Goal: Complete application form: Complete application form

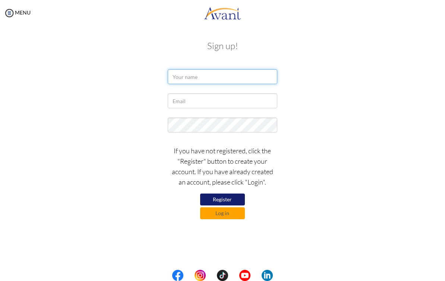
click at [242, 77] on input "text" at bounding box center [222, 76] width 109 height 15
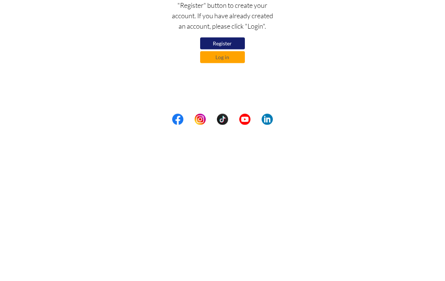
click at [235, 208] on button "Log in" at bounding box center [222, 214] width 45 height 12
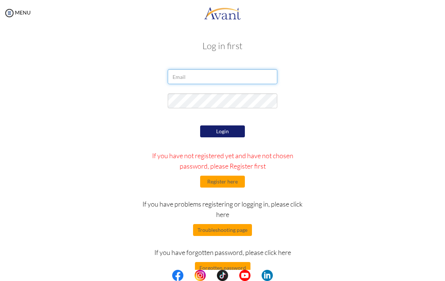
click at [256, 79] on input "email" at bounding box center [222, 76] width 109 height 15
type input "a"
click at [224, 132] on button "Login" at bounding box center [222, 132] width 45 height 12
click at [229, 79] on input "Allysa Macalanda Jovellanos" at bounding box center [222, 76] width 109 height 15
click at [198, 73] on input "Allysa Macalanda Jovellanos" at bounding box center [222, 76] width 109 height 15
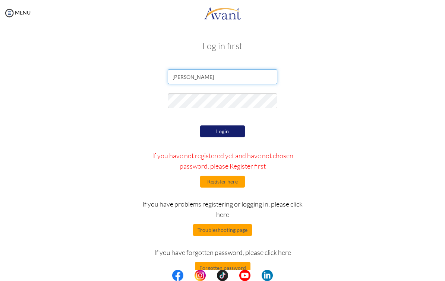
click at [199, 73] on input "Allysa Macalanda Jovellanos" at bounding box center [222, 76] width 109 height 15
click at [204, 77] on input "Allysa Macalanda Jovellanos" at bounding box center [222, 76] width 109 height 15
click at [204, 72] on input "Allysa Macalanda Jovellanos" at bounding box center [222, 76] width 109 height 15
type input "Allysa Jovellanos"
click at [259, 77] on input "email" at bounding box center [222, 76] width 109 height 15
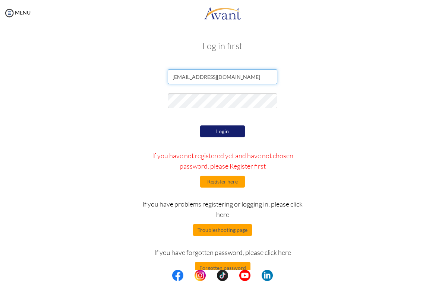
type input "[EMAIL_ADDRESS][DOMAIN_NAME]"
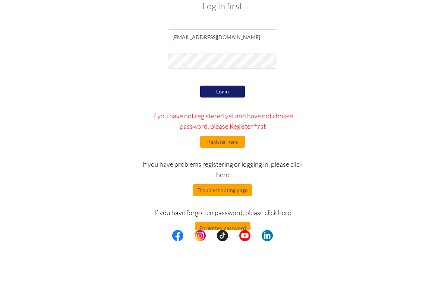
click at [228, 126] on button "Login" at bounding box center [222, 132] width 45 height 12
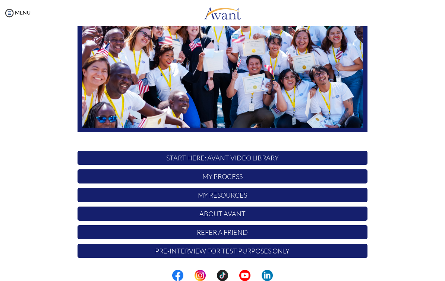
scroll to position [98, 0]
click at [153, 177] on p "My Process" at bounding box center [222, 177] width 290 height 14
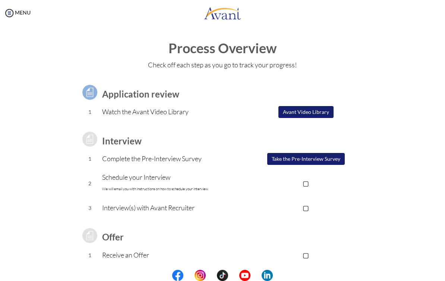
scroll to position [0, 0]
click at [21, 15] on link "MENU" at bounding box center [17, 12] width 27 height 6
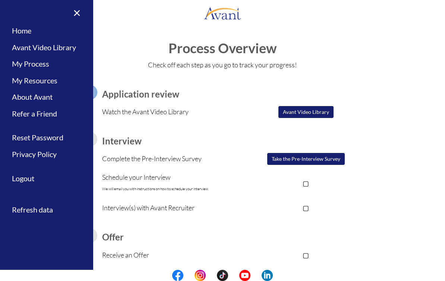
click at [65, 50] on link "Avant Video Library" at bounding box center [46, 47] width 93 height 17
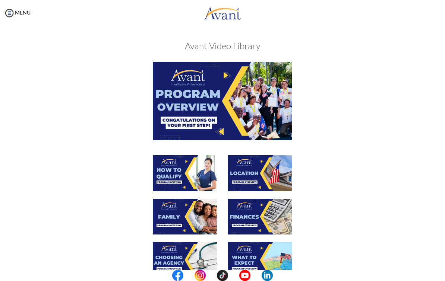
click at [265, 102] on img at bounding box center [222, 101] width 139 height 78
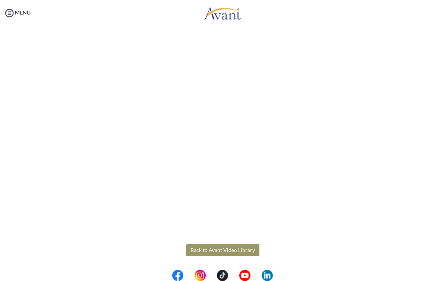
scroll to position [43, 0]
click at [426, 92] on body "Maintenance break. Please come back in 2 hours. MENU My Status What is the next…" at bounding box center [222, 140] width 445 height 281
click at [228, 254] on body "Maintenance break. Please come back in 2 hours. MENU My Status What is the next…" at bounding box center [222, 140] width 445 height 281
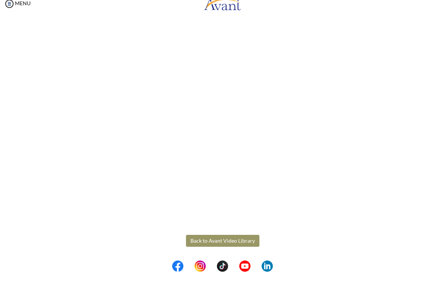
click at [236, 244] on button "Back to Avant Video Library" at bounding box center [222, 250] width 73 height 12
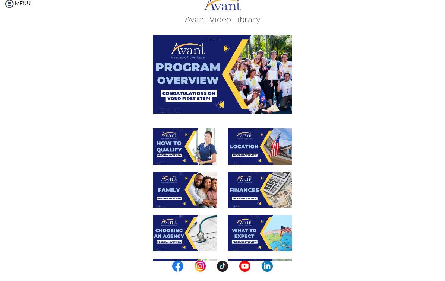
scroll to position [16, 0]
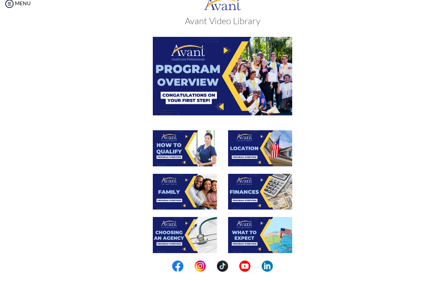
click at [191, 153] on img at bounding box center [185, 158] width 64 height 36
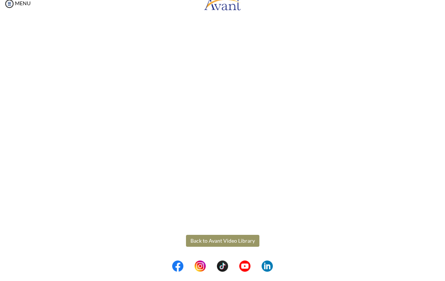
scroll to position [43, 0]
click at [421, 86] on body "Maintenance break. Please come back in 2 hours. MENU My Status What is the next…" at bounding box center [222, 140] width 445 height 281
click at [217, 240] on body "Maintenance break. Please come back in 2 hours. MENU My Status What is the next…" at bounding box center [222, 140] width 445 height 281
click at [220, 244] on button "Back to Avant Video Library" at bounding box center [222, 250] width 73 height 12
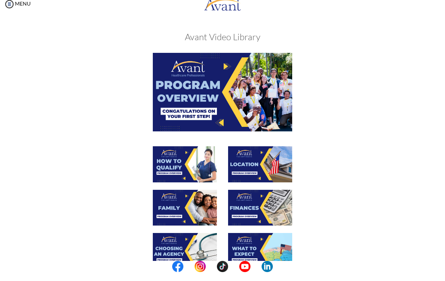
click at [261, 167] on img at bounding box center [260, 173] width 64 height 36
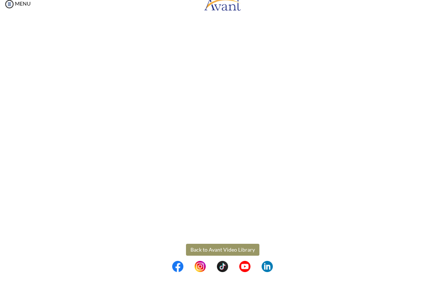
scroll to position [35, 0]
click at [225, 243] on body "Maintenance break. Please come back in 2 hours. MENU My Status What is the next…" at bounding box center [222, 140] width 445 height 281
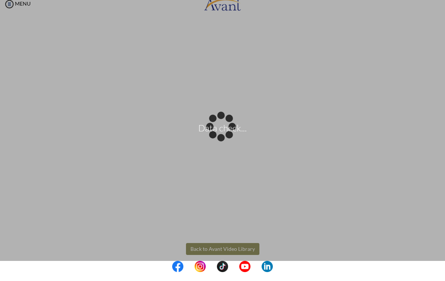
click at [227, 146] on div "Data check..." at bounding box center [222, 141] width 10 height 10
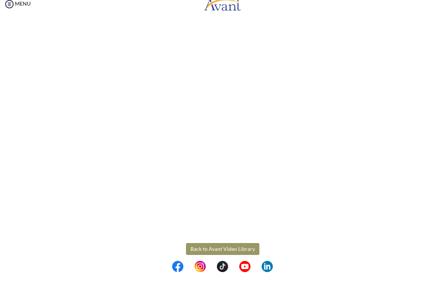
click at [224, 252] on button "Back to Avant Video Library" at bounding box center [222, 258] width 73 height 12
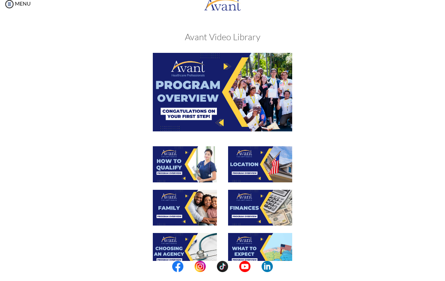
click at [197, 210] on img at bounding box center [185, 217] width 64 height 36
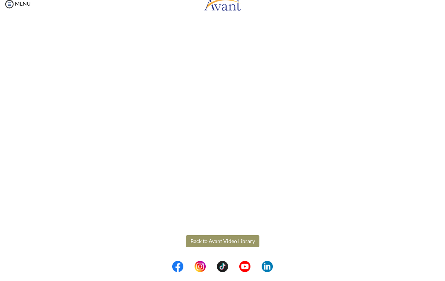
scroll to position [109, 0]
click at [234, 242] on body "Maintenance break. Please come back in 2 hours. MENU My Status What is the next…" at bounding box center [222, 140] width 445 height 281
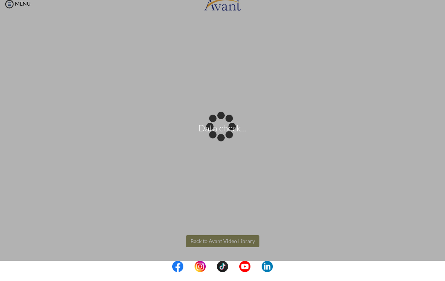
click at [228, 146] on div "Data check..." at bounding box center [222, 141] width 10 height 10
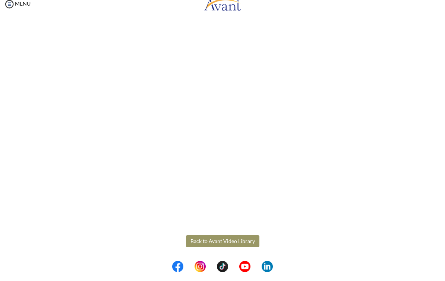
click at [237, 244] on button "Back to Avant Video Library" at bounding box center [222, 250] width 73 height 12
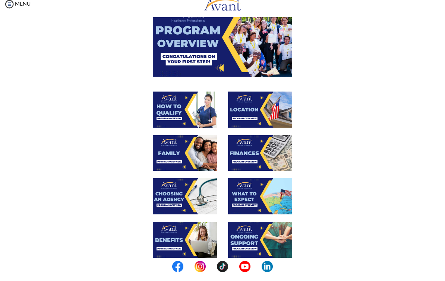
scroll to position [54, 0]
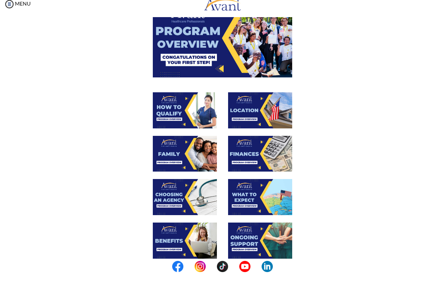
click at [271, 152] on img at bounding box center [260, 163] width 64 height 36
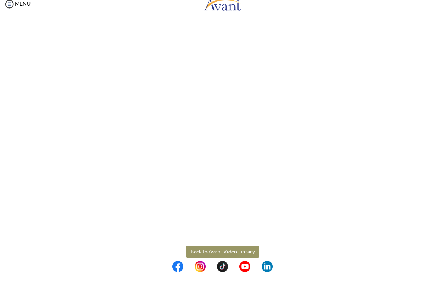
scroll to position [32, 0]
click at [209, 253] on body "Maintenance break. Please come back in 2 hours. MENU My Status What is the next…" at bounding box center [222, 140] width 445 height 281
click at [224, 256] on button "Back to Avant Video Library" at bounding box center [222, 262] width 73 height 12
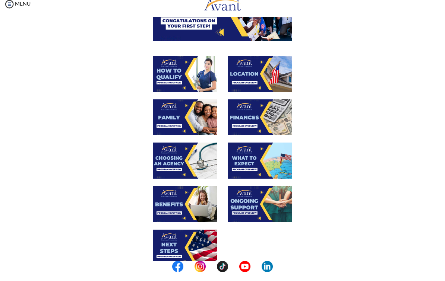
scroll to position [105, 0]
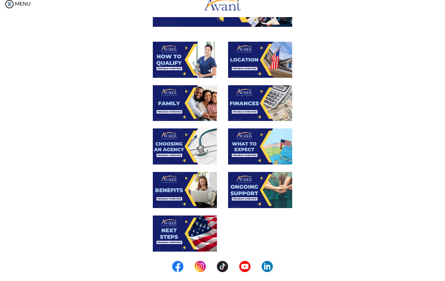
click at [185, 142] on img at bounding box center [185, 155] width 64 height 36
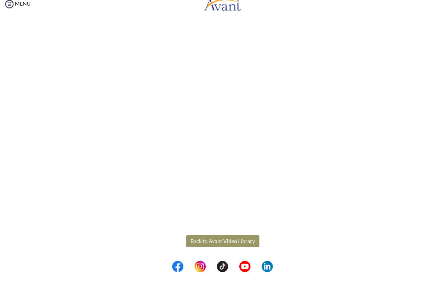
scroll to position [109, 0]
click at [230, 240] on body "Maintenance break. Please come back in 2 hours. MENU My Status What is the next…" at bounding box center [222, 140] width 445 height 281
click at [238, 247] on button "Back to Avant Video Library" at bounding box center [222, 250] width 73 height 12
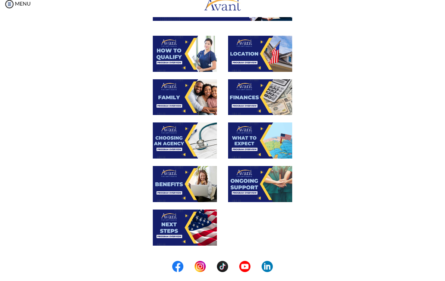
scroll to position [111, 0]
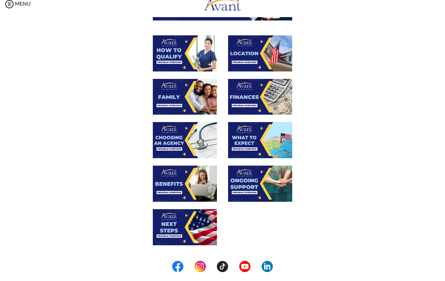
click at [272, 135] on img at bounding box center [260, 149] width 64 height 36
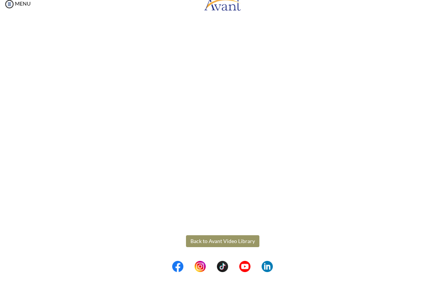
scroll to position [109, 0]
click at [235, 243] on body "Maintenance break. Please come back in 2 hours. MENU My Status What is the next…" at bounding box center [222, 140] width 445 height 281
click at [240, 244] on button "Back to Avant Video Library" at bounding box center [222, 250] width 73 height 12
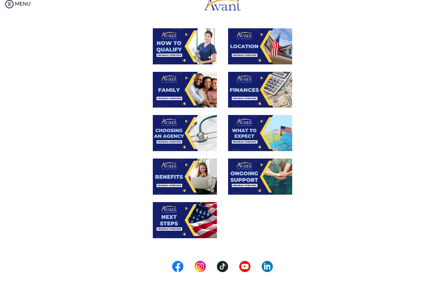
scroll to position [115, 0]
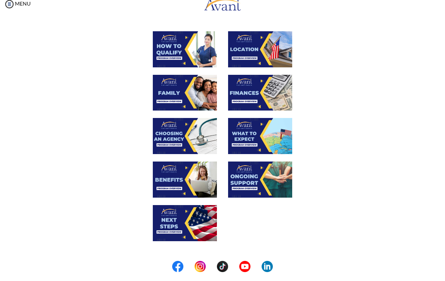
click at [201, 183] on img at bounding box center [185, 189] width 64 height 36
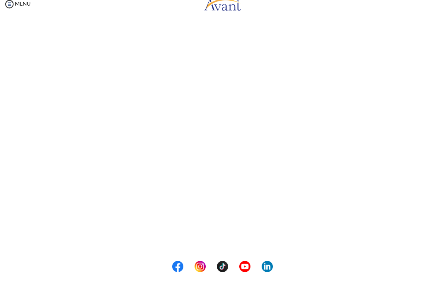
scroll to position [72, 0]
click at [430, 173] on body "Maintenance break. Please come back in 2 hours. MENU My Status What is the next…" at bounding box center [222, 140] width 445 height 281
click at [243, 244] on button "Back to Avant Video Library" at bounding box center [222, 250] width 73 height 12
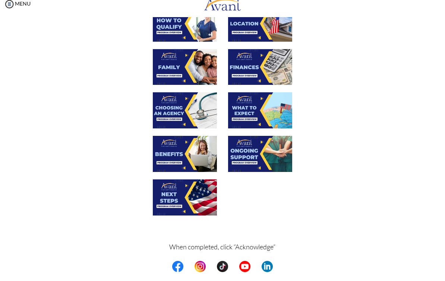
scroll to position [143, 0]
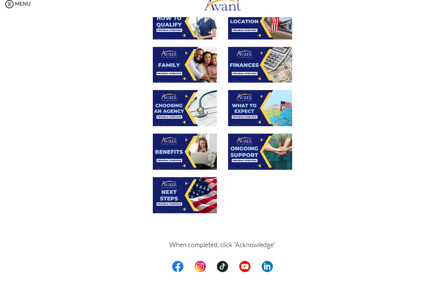
click at [276, 153] on img at bounding box center [260, 161] width 64 height 36
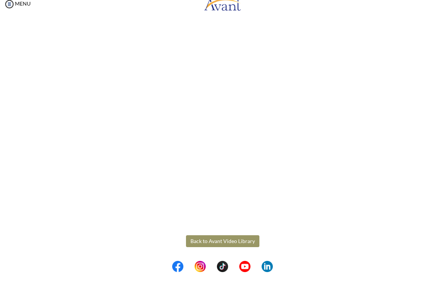
scroll to position [109, 0]
click at [219, 241] on body "Maintenance break. Please come back in 2 hours. MENU My Status What is the next…" at bounding box center [222, 140] width 445 height 281
click at [228, 244] on button "Back to Avant Video Library" at bounding box center [222, 250] width 73 height 12
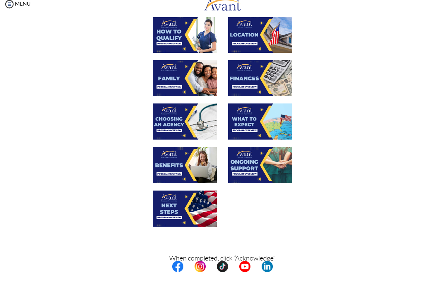
scroll to position [124, 0]
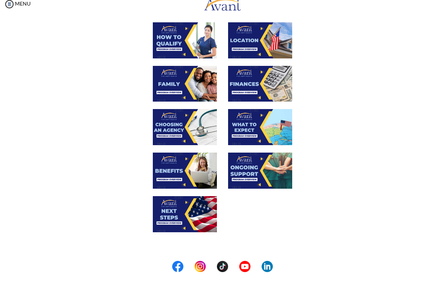
click at [204, 212] on img at bounding box center [185, 223] width 64 height 36
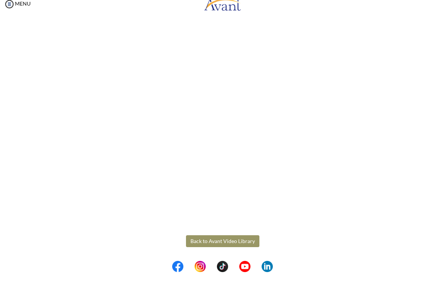
scroll to position [109, 0]
click at [246, 241] on body "Maintenance break. Please come back in 2 hours. MENU My Status What is the next…" at bounding box center [222, 140] width 445 height 281
click at [246, 244] on button "Back to Avant Video Library" at bounding box center [222, 250] width 73 height 12
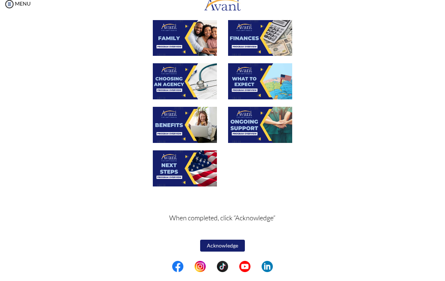
scroll to position [170, 0]
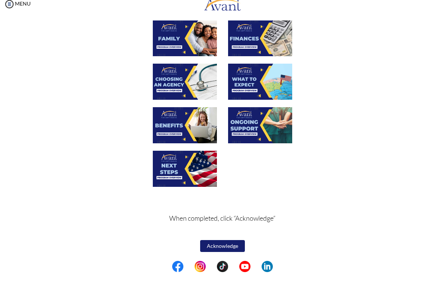
click at [229, 249] on button "Acknowledge" at bounding box center [222, 255] width 45 height 12
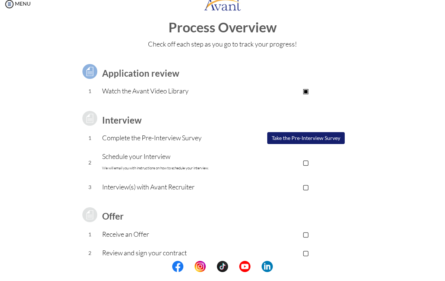
scroll to position [12, 0]
click at [321, 141] on button "Take the Pre-Interview Survey" at bounding box center [305, 147] width 77 height 12
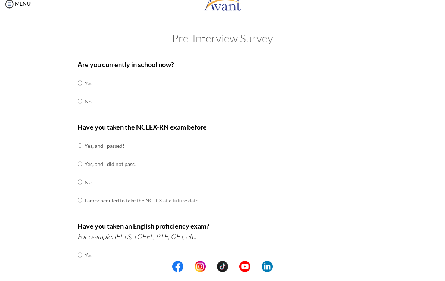
click at [81, 103] on input "radio" at bounding box center [79, 110] width 5 height 15
radio input "true"
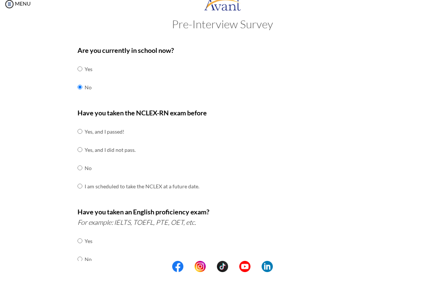
scroll to position [14, 0]
click at [104, 132] on td "Yes, and I passed!" at bounding box center [142, 141] width 115 height 18
click at [81, 133] on input "radio" at bounding box center [79, 140] width 5 height 15
radio input "true"
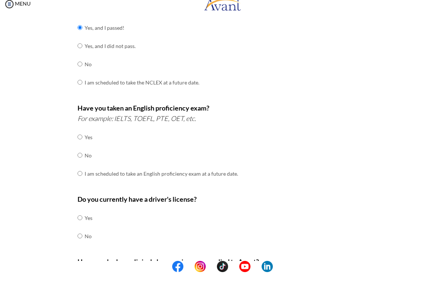
scroll to position [118, 0]
click at [80, 156] on input "radio" at bounding box center [79, 163] width 5 height 15
radio input "true"
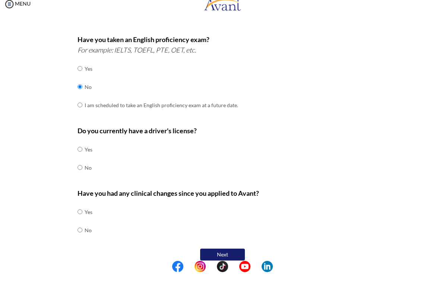
scroll to position [186, 0]
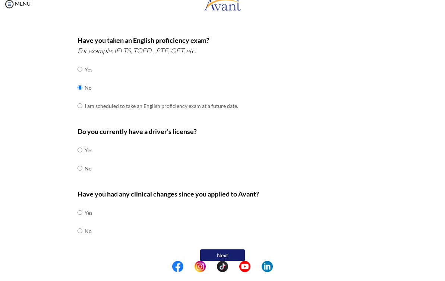
click at [80, 152] on input "radio" at bounding box center [79, 159] width 5 height 15
radio input "true"
click at [82, 232] on input "radio" at bounding box center [79, 239] width 5 height 15
radio input "true"
click at [232, 259] on button "Next" at bounding box center [222, 265] width 45 height 12
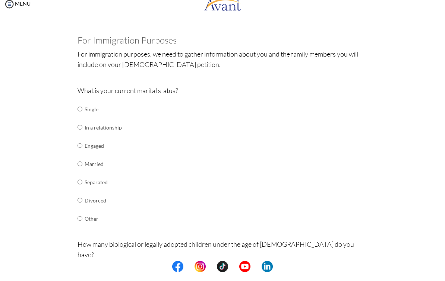
scroll to position [29, 0]
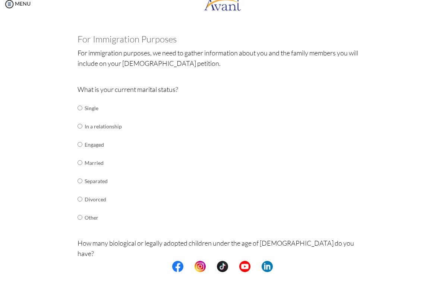
click at [81, 113] on input "radio" at bounding box center [79, 117] width 5 height 15
radio input "true"
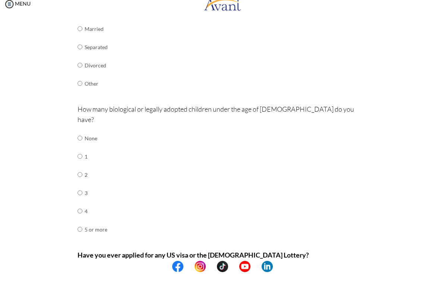
scroll to position [162, 0]
click at [96, 139] on td "None" at bounding box center [96, 148] width 23 height 18
click at [82, 140] on input "radio" at bounding box center [79, 147] width 5 height 15
radio input "true"
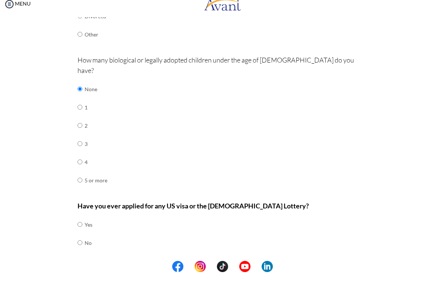
scroll to position [212, 0]
click at [77, 244] on input "radio" at bounding box center [79, 251] width 5 height 15
radio input "true"
click at [249, 270] on button "Next" at bounding box center [246, 276] width 45 height 12
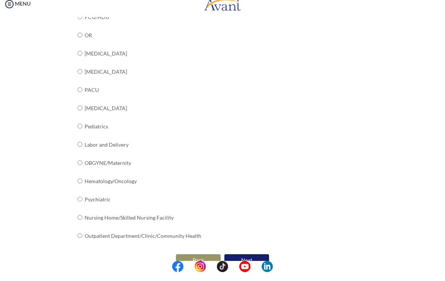
scroll to position [244, 0]
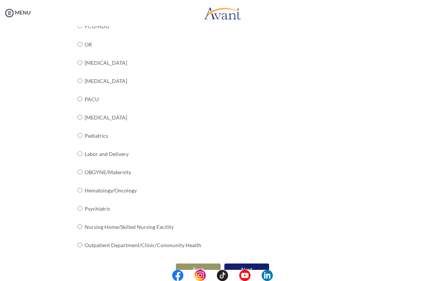
click at [192, 264] on button "Back" at bounding box center [198, 270] width 45 height 12
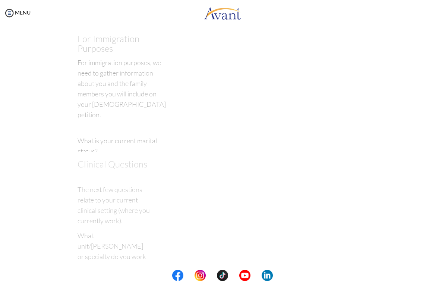
scroll to position [9, 0]
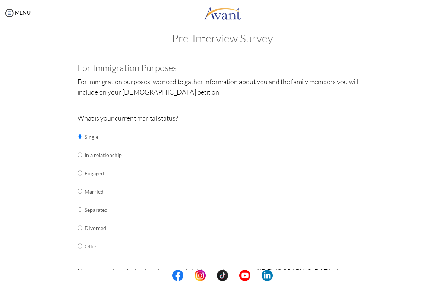
click at [24, 14] on link "MENU" at bounding box center [17, 12] width 27 height 6
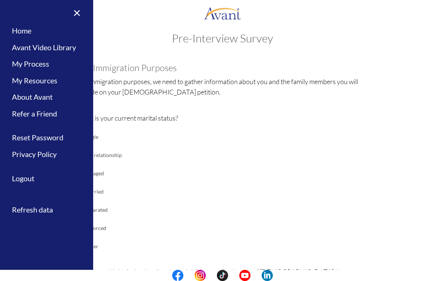
click at [37, 179] on link "Logout" at bounding box center [46, 178] width 93 height 17
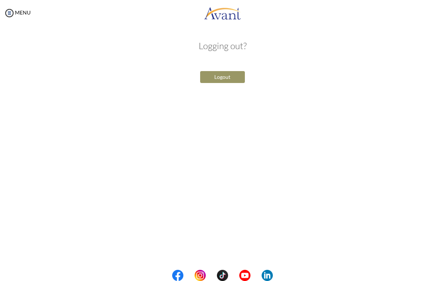
click at [222, 78] on button "Logout" at bounding box center [222, 77] width 45 height 12
